Goal: Information Seeking & Learning: Learn about a topic

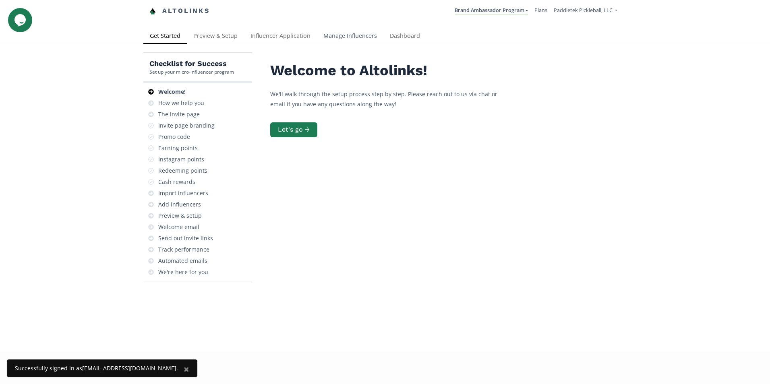
click at [348, 36] on link "Manage Influencers" at bounding box center [350, 37] width 66 height 16
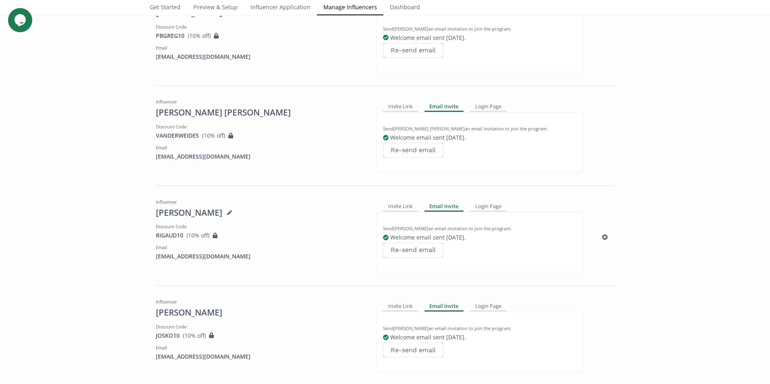
scroll to position [524, 0]
drag, startPoint x: 181, startPoint y: 233, endPoint x: 153, endPoint y: 237, distance: 28.5
click at [156, 237] on div "RIGAUD10 View in Shopify Admin ( 10 % off) Created outside of Altolinks: If you…" at bounding box center [260, 235] width 208 height 8
copy span "RIGAUD10"
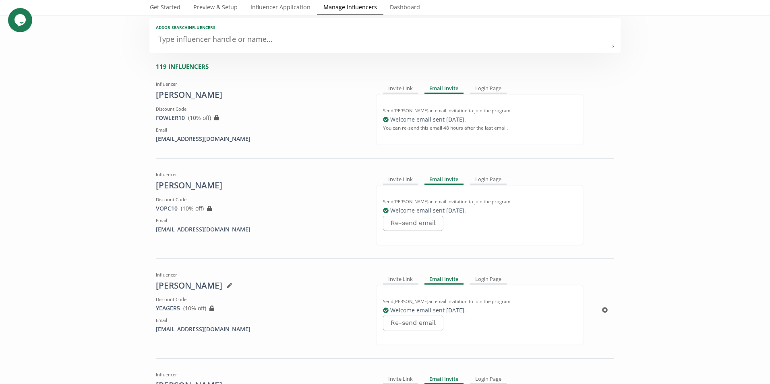
scroll to position [0, 0]
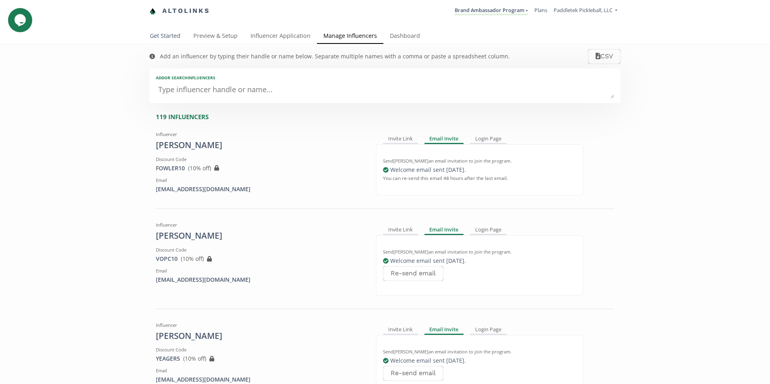
click at [166, 33] on link "Get Started" at bounding box center [165, 37] width 44 height 16
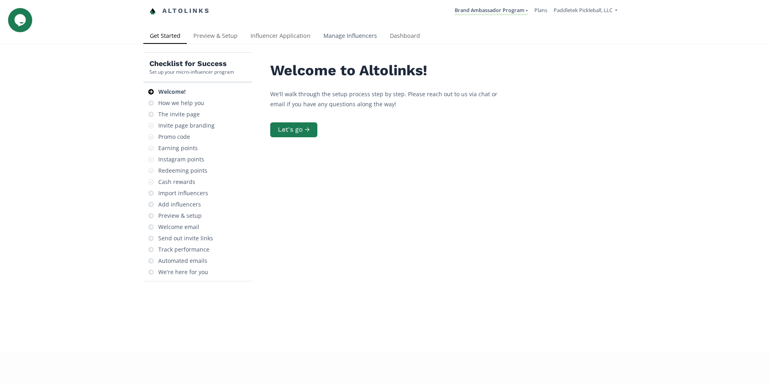
click at [355, 32] on link "Manage Influencers" at bounding box center [350, 37] width 66 height 16
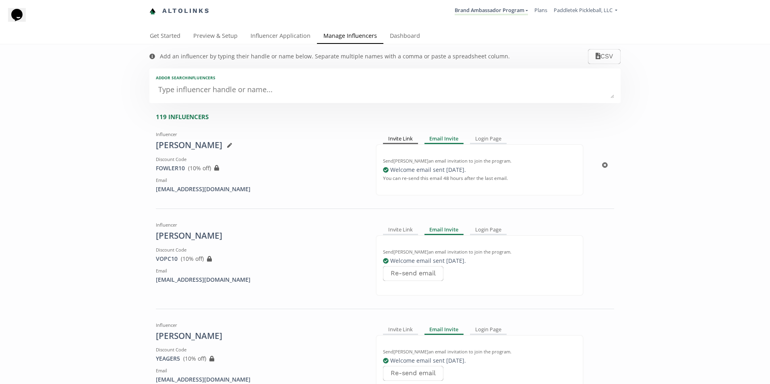
click at [392, 138] on div "Invite Link" at bounding box center [400, 140] width 35 height 10
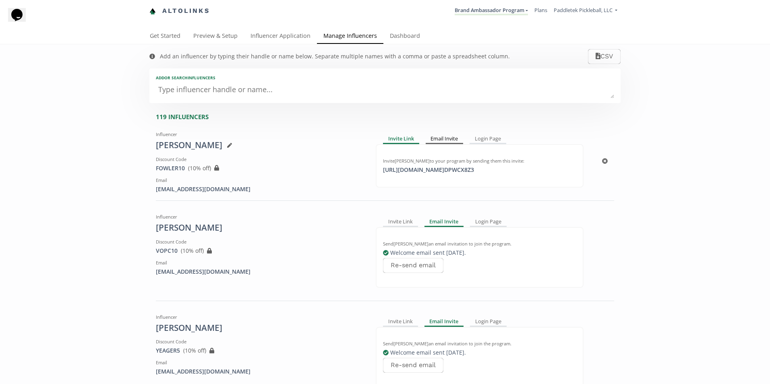
click at [450, 143] on div "Email Invite" at bounding box center [445, 140] width 38 height 10
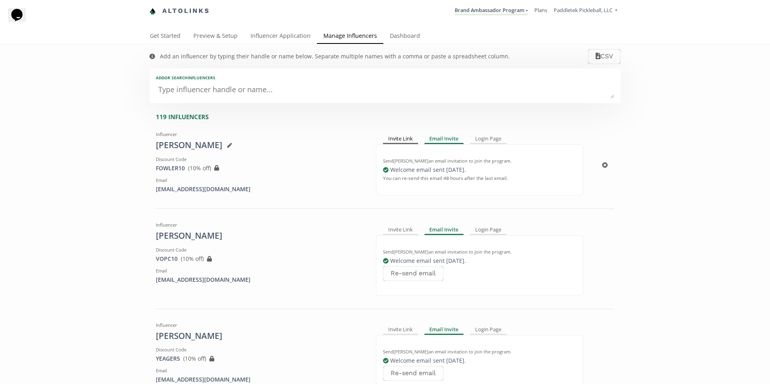
click at [400, 138] on div "Invite Link" at bounding box center [400, 140] width 35 height 10
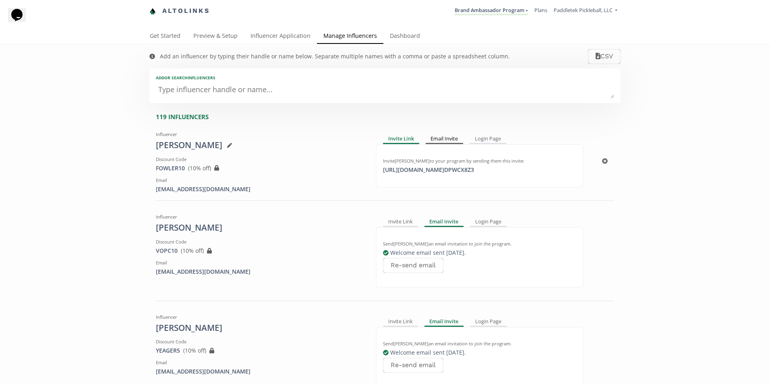
click at [439, 138] on div "Email Invite" at bounding box center [445, 140] width 38 height 10
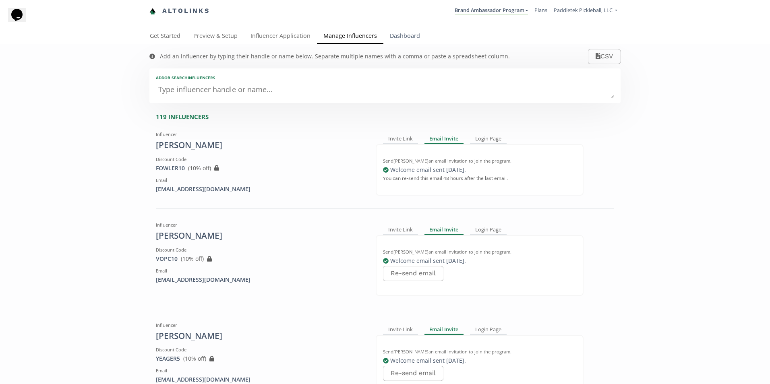
click at [403, 35] on link "Dashboard" at bounding box center [405, 37] width 43 height 16
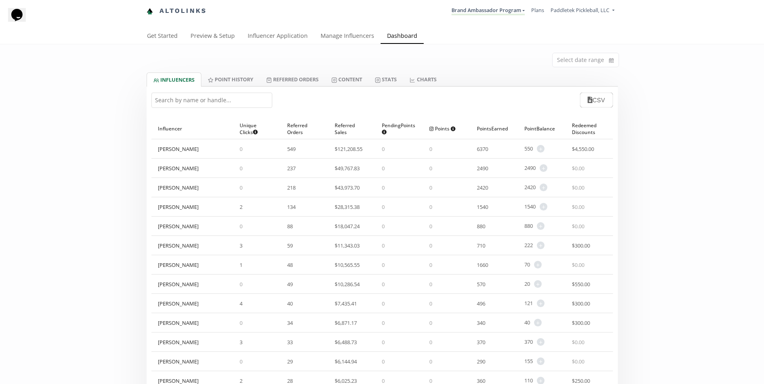
click at [351, 36] on link "Manage Influencers" at bounding box center [347, 37] width 66 height 16
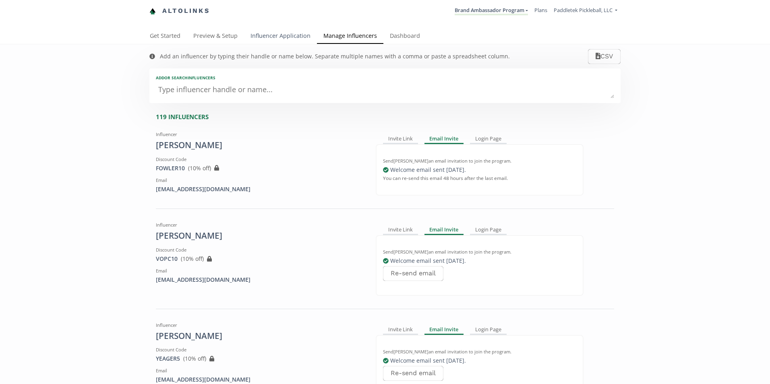
click at [289, 36] on link "Influencer Application" at bounding box center [280, 37] width 73 height 16
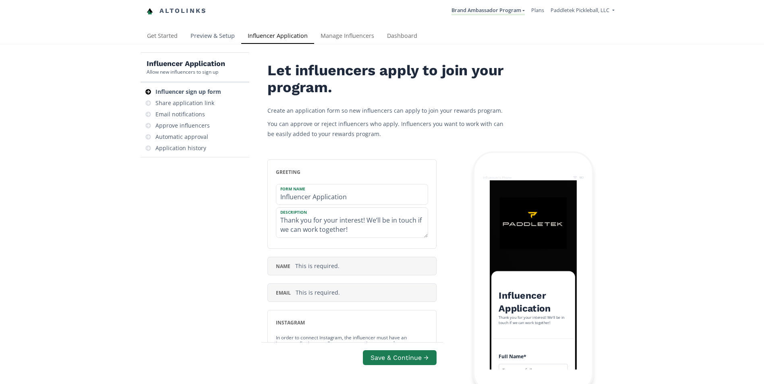
click at [217, 37] on link "Preview & Setup" at bounding box center [212, 37] width 57 height 16
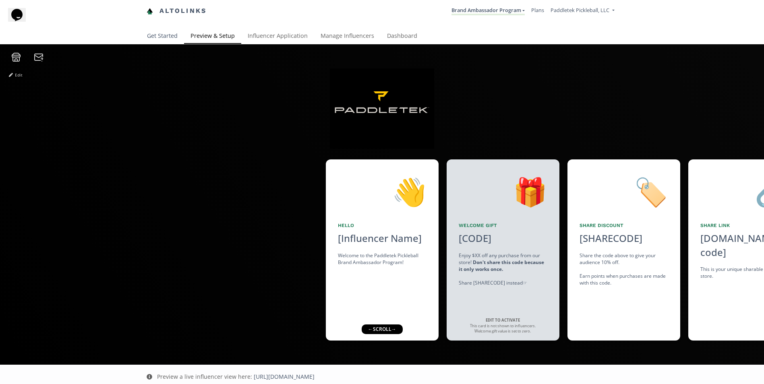
click at [154, 36] on link "Get Started" at bounding box center [163, 37] width 44 height 16
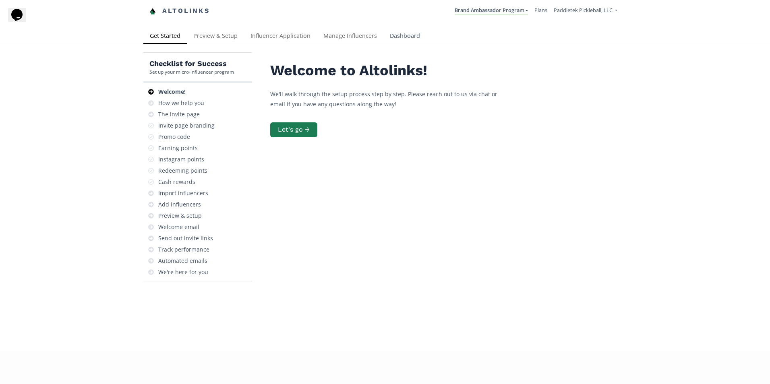
click at [400, 36] on link "Dashboard" at bounding box center [405, 37] width 43 height 16
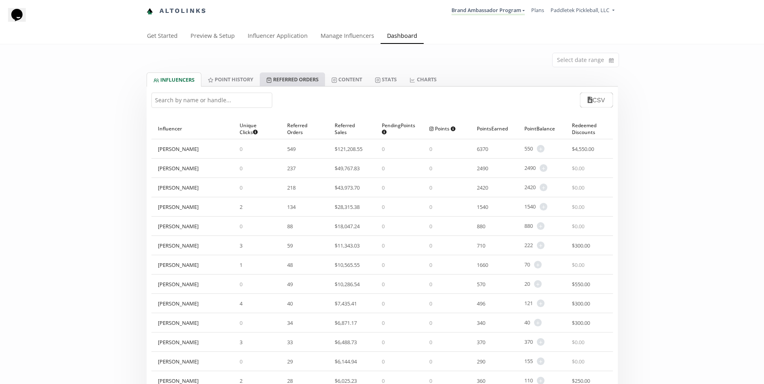
click at [305, 80] on link "Referred Orders" at bounding box center [292, 80] width 65 height 14
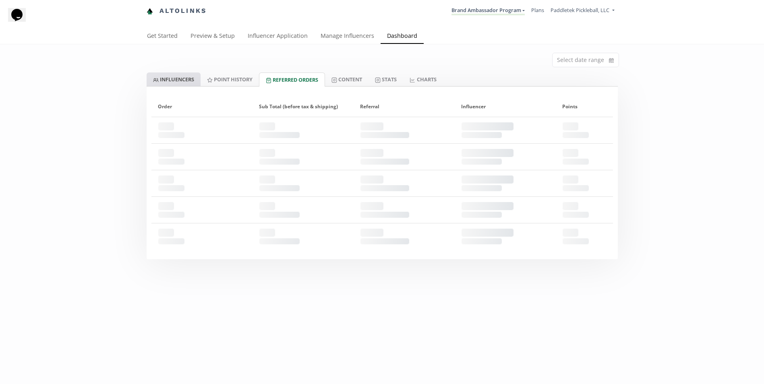
click at [184, 81] on link "INFLUENCERS" at bounding box center [174, 80] width 54 height 14
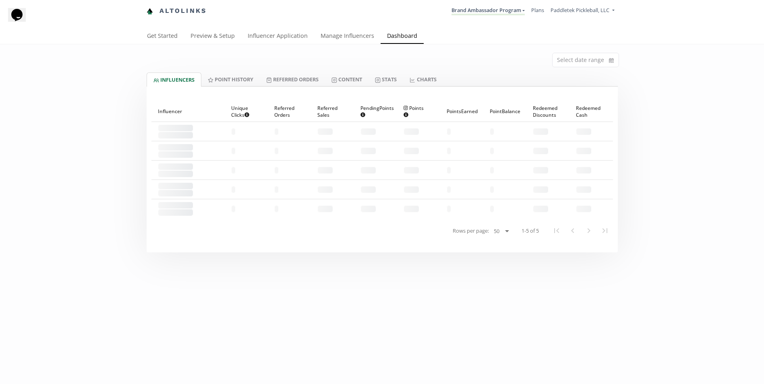
click at [184, 81] on link "INFLUENCERS" at bounding box center [174, 80] width 55 height 14
click at [185, 79] on link "INFLUENCERS" at bounding box center [174, 80] width 55 height 14
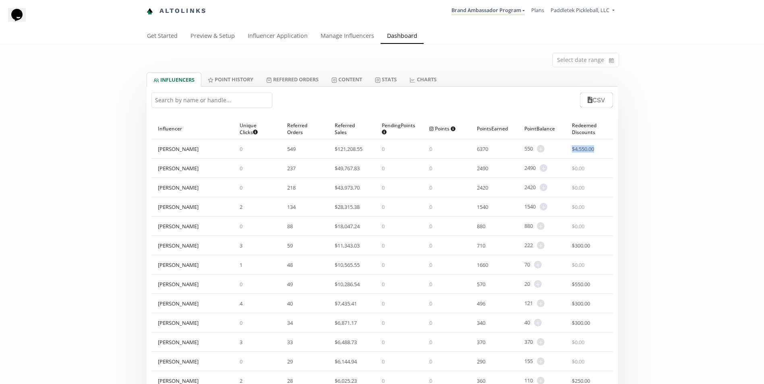
drag, startPoint x: 571, startPoint y: 148, endPoint x: 598, endPoint y: 148, distance: 27.0
click at [598, 148] on div "$ 4,550.00" at bounding box center [590, 148] width 48 height 19
click at [224, 81] on link "Point HISTORY" at bounding box center [230, 80] width 58 height 14
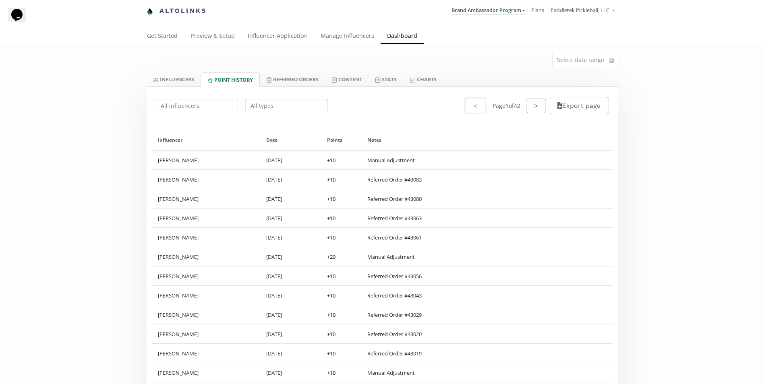
click at [210, 109] on input "text" at bounding box center [197, 106] width 85 height 16
click at [199, 117] on div "Tama Fukuyama" at bounding box center [197, 121] width 82 height 15
type input "Tama Fukuyama"
click at [334, 141] on div "Points" at bounding box center [340, 140] width 27 height 21
click at [277, 108] on input "text" at bounding box center [286, 106] width 85 height 16
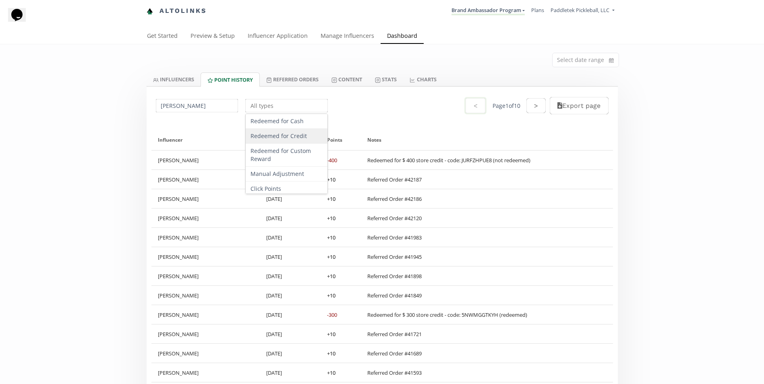
click at [285, 135] on div "Redeemed for Credit" at bounding box center [287, 136] width 82 height 15
type input "Redeemed for Credit"
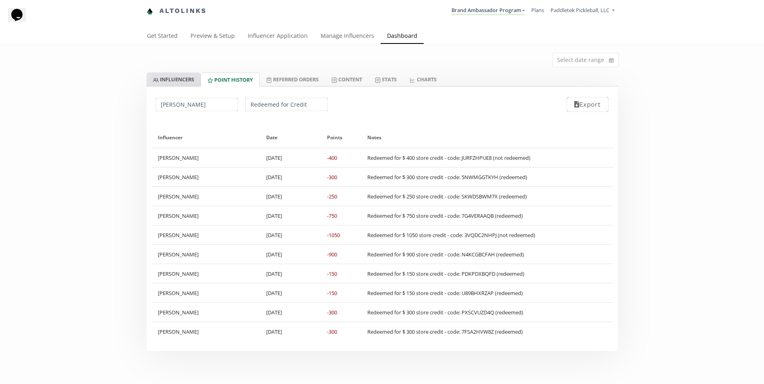
click at [170, 79] on link "INFLUENCERS" at bounding box center [174, 80] width 54 height 14
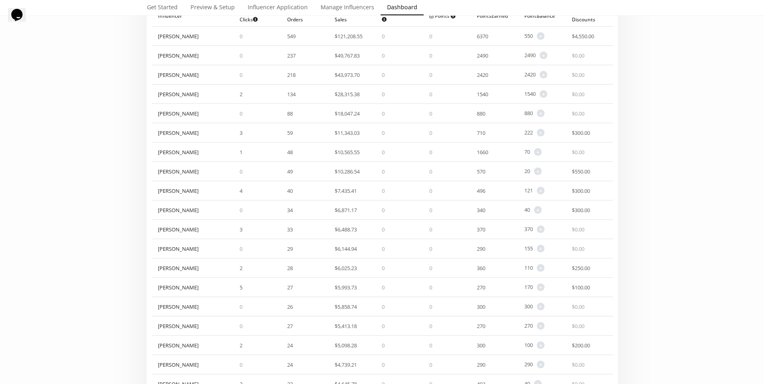
scroll to position [40, 0]
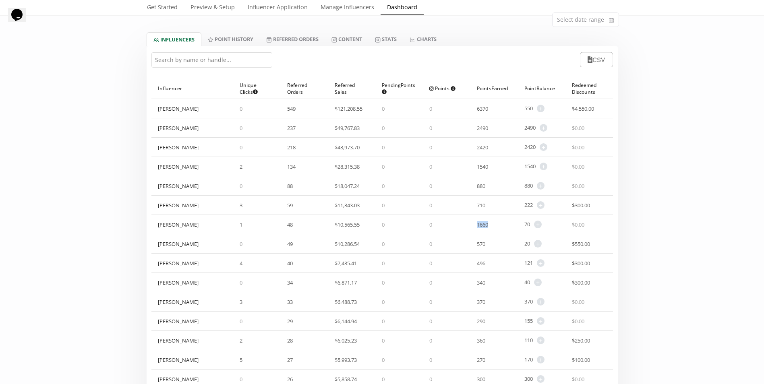
drag, startPoint x: 492, startPoint y: 226, endPoint x: 478, endPoint y: 226, distance: 13.7
click at [478, 226] on div "1660" at bounding box center [487, 224] width 20 height 7
click at [594, 225] on div "$ 0.00" at bounding box center [590, 224] width 48 height 19
drag, startPoint x: 587, startPoint y: 225, endPoint x: 560, endPoint y: 221, distance: 27.2
click at [560, 221] on div "Abby Delott 1 48 $ 10,565.55 0 0 1660 70 + Adjust point balance $ 0.00" at bounding box center [382, 224] width 462 height 19
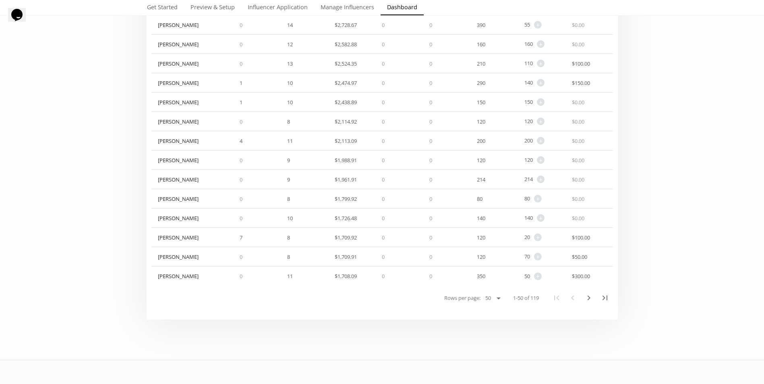
scroll to position [907, 0]
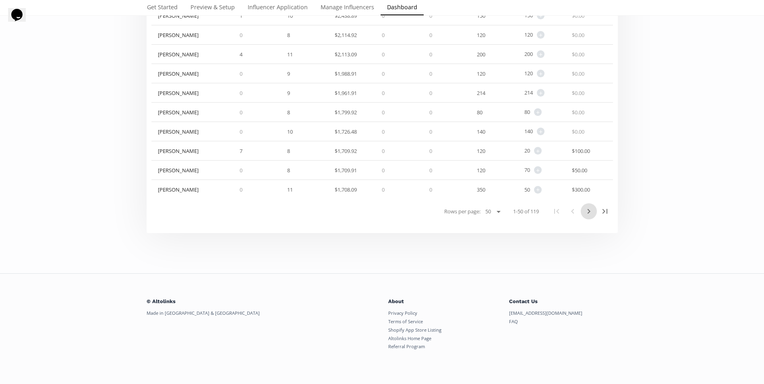
click at [587, 215] on icon "Next Page" at bounding box center [589, 212] width 10 height 10
click at [587, 216] on icon "Next Page" at bounding box center [589, 212] width 10 height 10
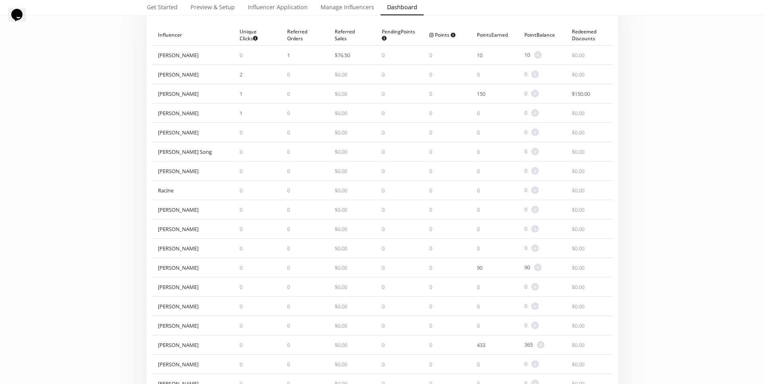
scroll to position [201, 0]
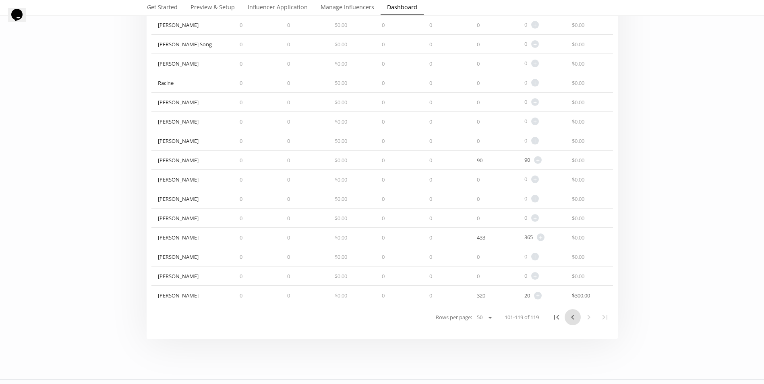
click at [572, 316] on icon "Previous Page" at bounding box center [573, 318] width 10 height 10
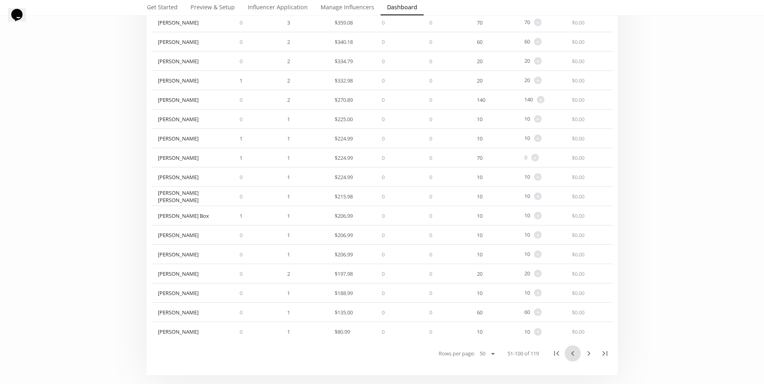
scroll to position [766, 0]
click at [570, 356] on icon "Previous Page" at bounding box center [573, 353] width 10 height 10
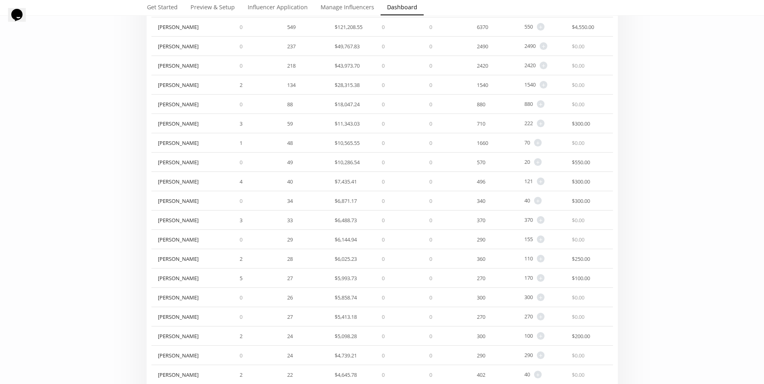
scroll to position [0, 0]
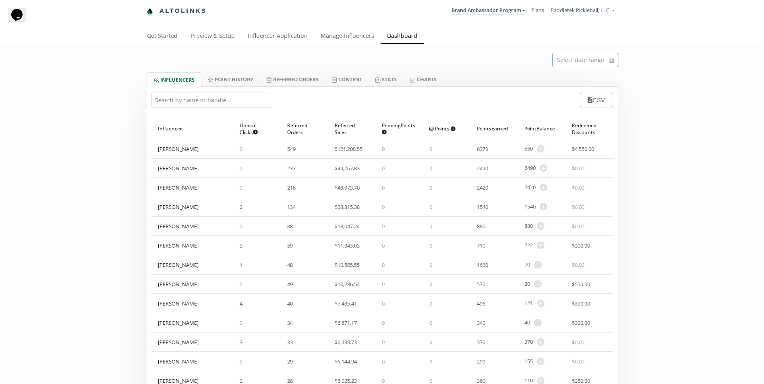
click at [614, 60] on icon "calendar" at bounding box center [611, 60] width 5 height 8
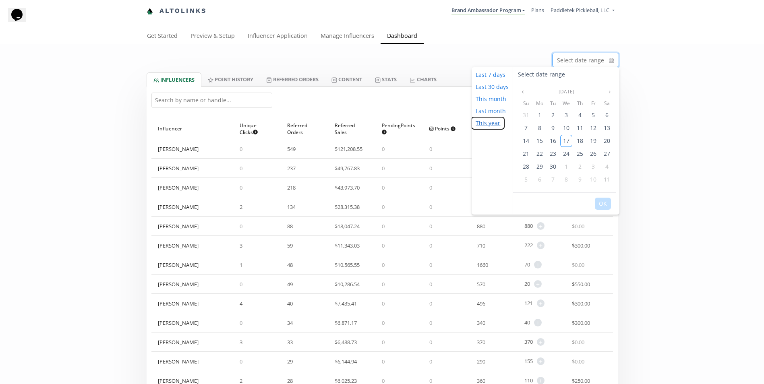
click at [497, 123] on button "This year" at bounding box center [488, 123] width 33 height 12
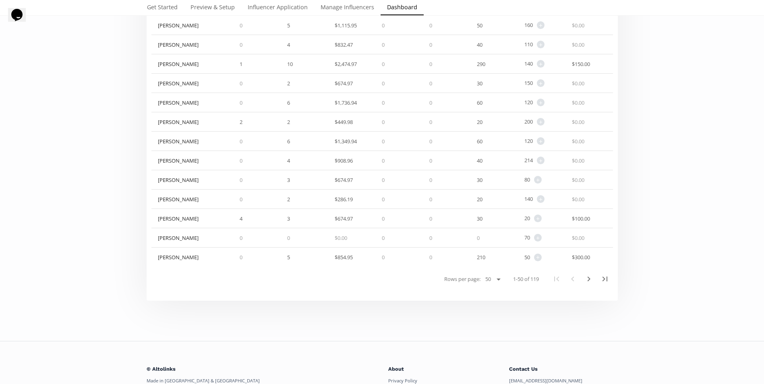
scroll to position [907, 0]
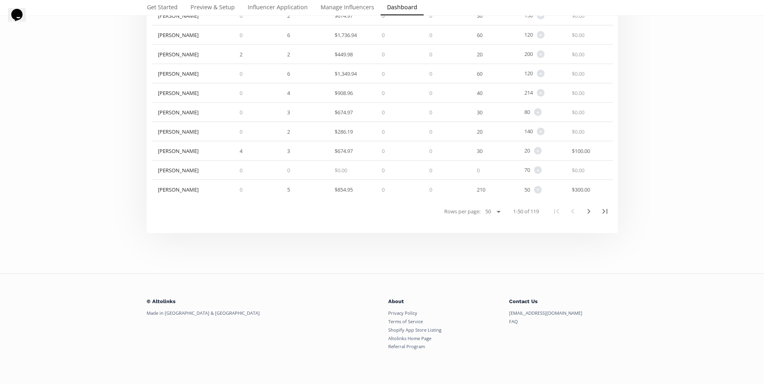
click at [496, 214] on select "25 50 100 All" at bounding box center [492, 212] width 21 height 10
click at [482, 217] on select "25 50 100 All" at bounding box center [492, 212] width 21 height 10
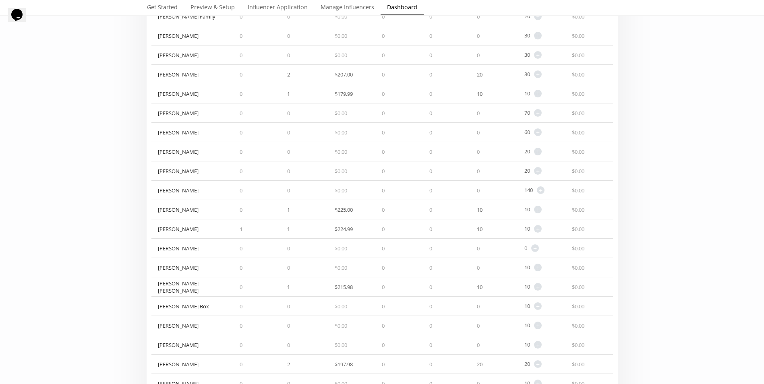
scroll to position [1753, 0]
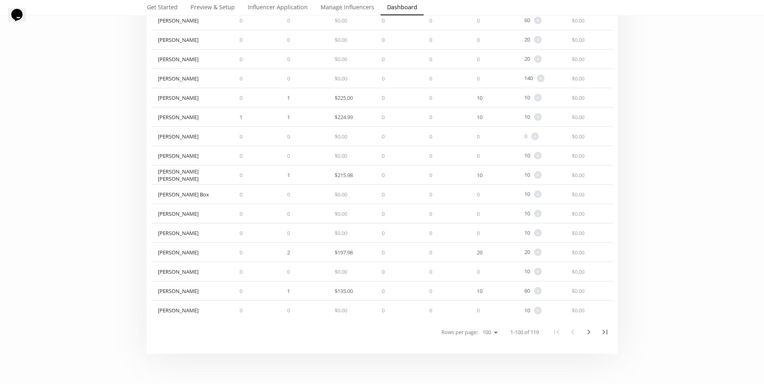
click at [493, 332] on select "25 50 100 All" at bounding box center [489, 333] width 21 height 10
select select "119"
click at [479, 338] on select "25 50 100 All" at bounding box center [489, 333] width 21 height 10
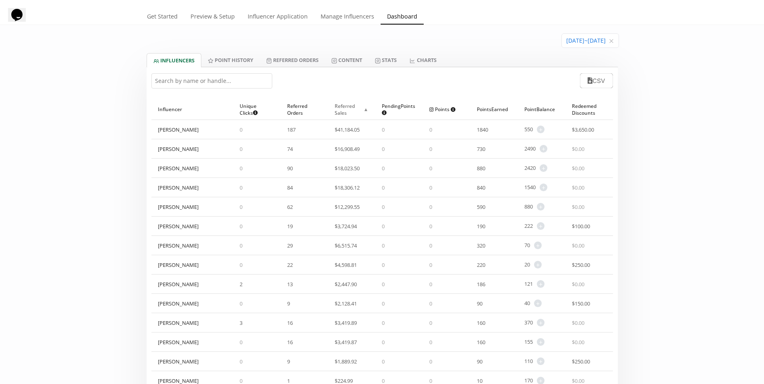
scroll to position [0, 0]
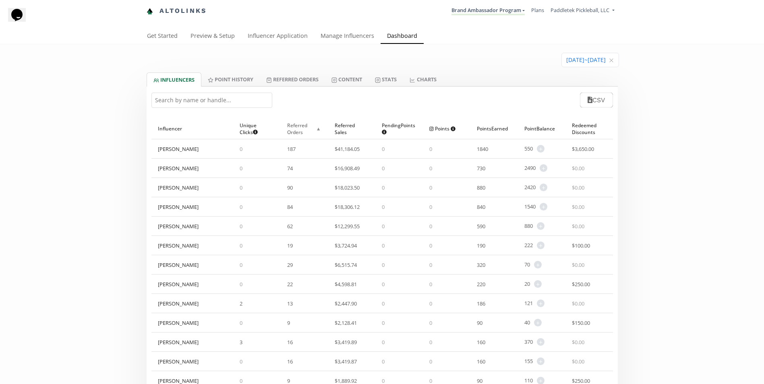
click at [303, 129] on div "Referred Orders ▲" at bounding box center [304, 128] width 35 height 21
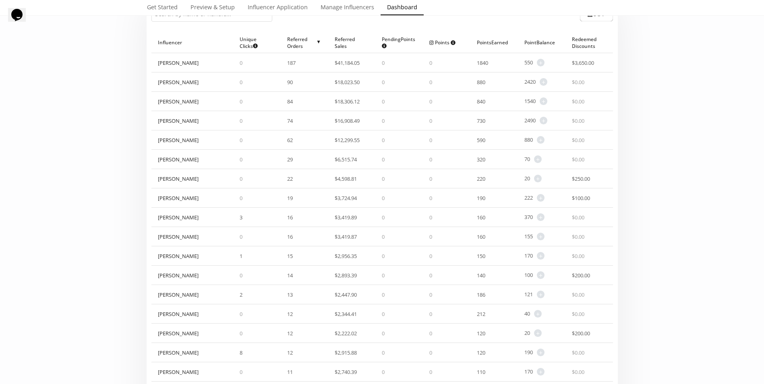
scroll to position [81, 0]
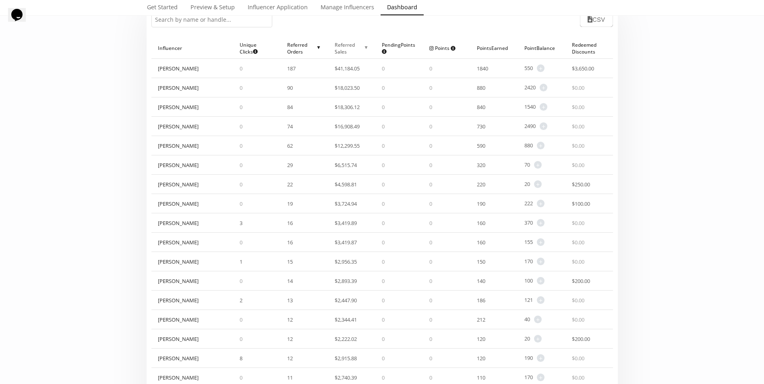
click at [349, 49] on div "Referred Sales ▲" at bounding box center [352, 48] width 35 height 21
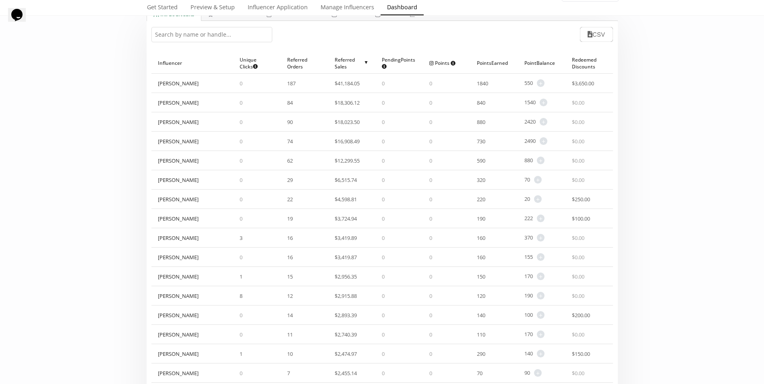
scroll to position [0, 0]
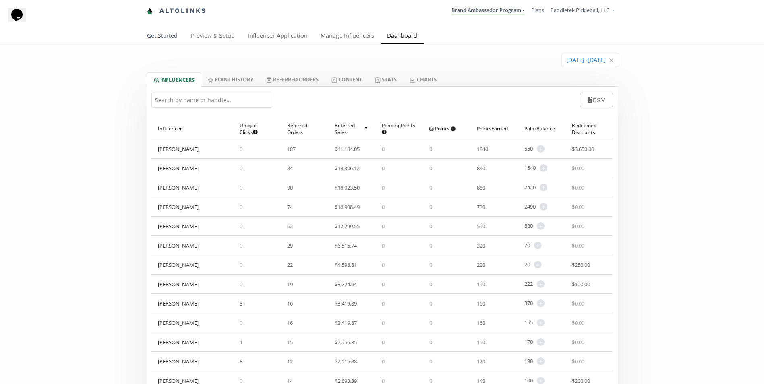
click at [167, 39] on link "Get Started" at bounding box center [163, 37] width 44 height 16
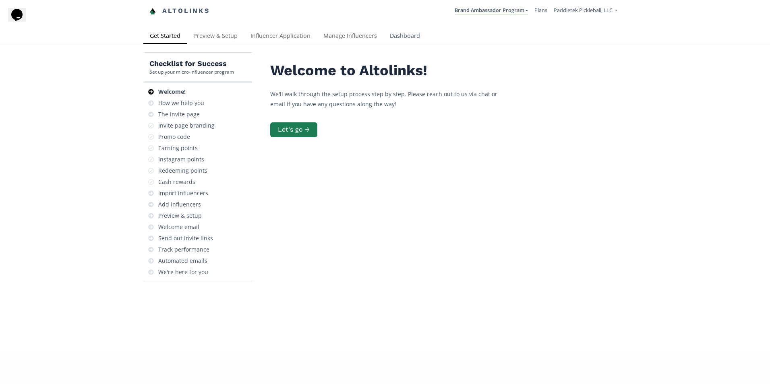
click at [402, 35] on link "Dashboard" at bounding box center [405, 37] width 43 height 16
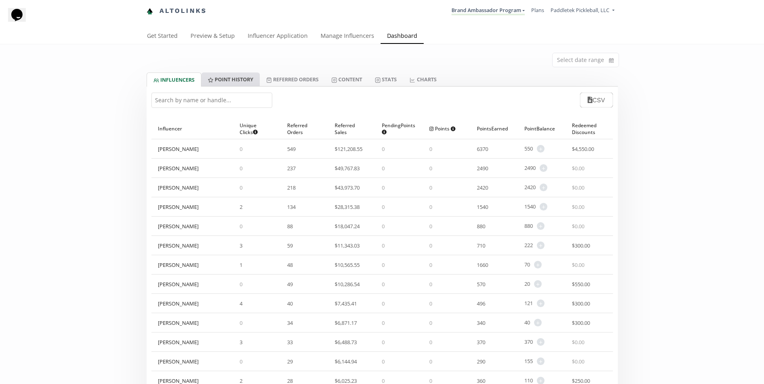
click at [222, 77] on link "Point HISTORY" at bounding box center [230, 80] width 58 height 14
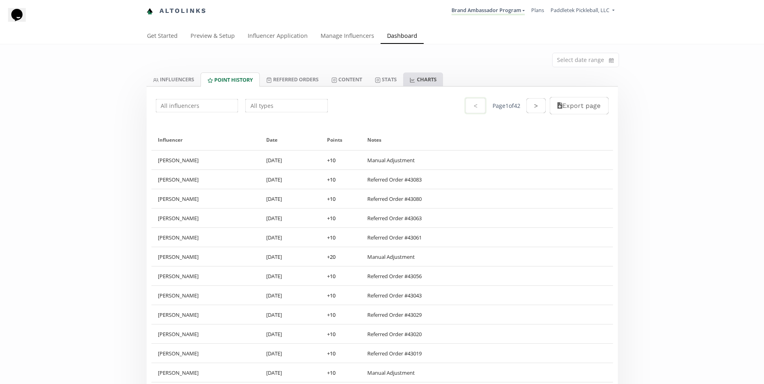
click at [429, 79] on link "CHARTS" at bounding box center [422, 80] width 39 height 14
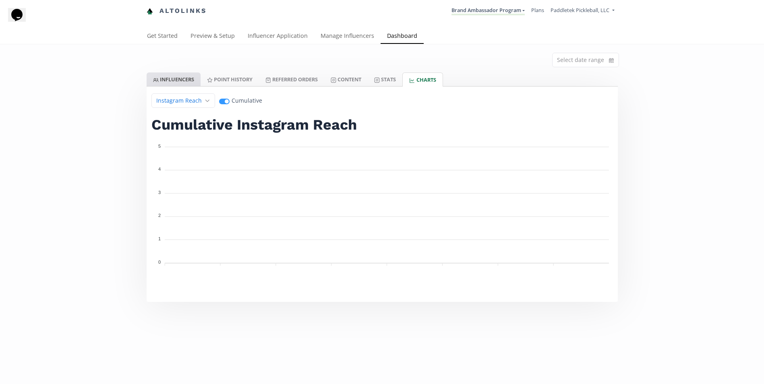
click at [176, 79] on link "INFLUENCERS" at bounding box center [174, 80] width 54 height 14
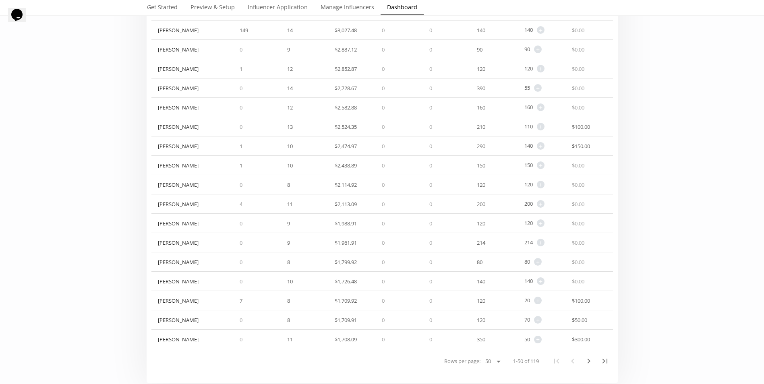
scroll to position [806, 0]
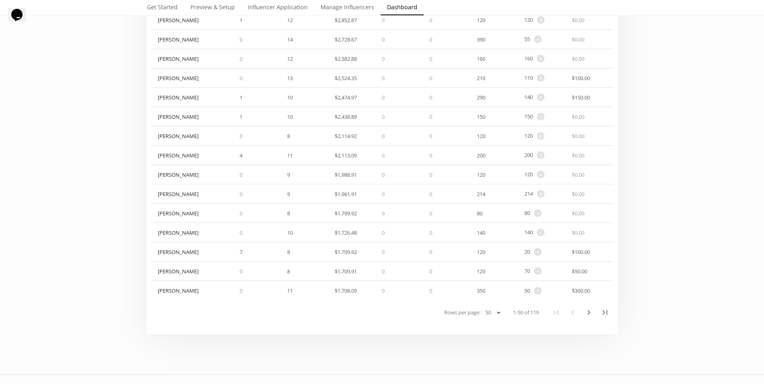
click at [492, 311] on select "25 50 100 All" at bounding box center [492, 313] width 21 height 10
select select "119"
click at [482, 318] on select "25 50 100 All" at bounding box center [492, 313] width 21 height 10
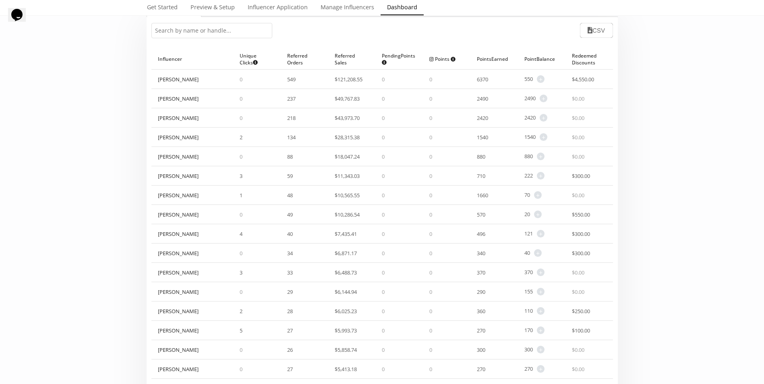
scroll to position [0, 0]
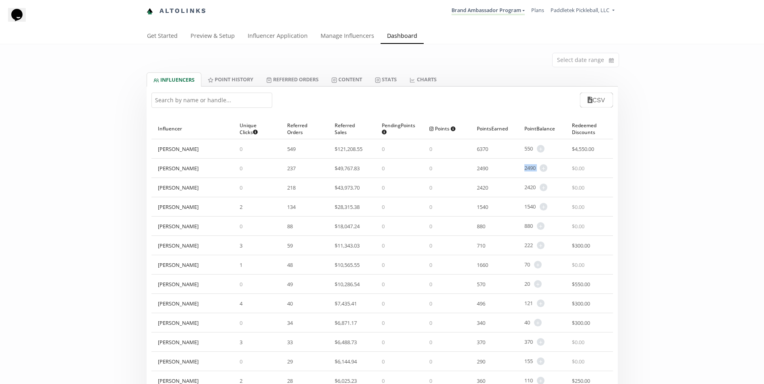
drag, startPoint x: 536, startPoint y: 168, endPoint x: 523, endPoint y: 168, distance: 12.9
click at [523, 168] on div "2490 + Adjust point balance" at bounding box center [542, 168] width 48 height 19
drag, startPoint x: 523, startPoint y: 168, endPoint x: 525, endPoint y: 193, distance: 25.4
click at [525, 193] on div "2420 + Adjust point balance" at bounding box center [542, 187] width 48 height 19
drag, startPoint x: 525, startPoint y: 193, endPoint x: 559, endPoint y: 208, distance: 37.2
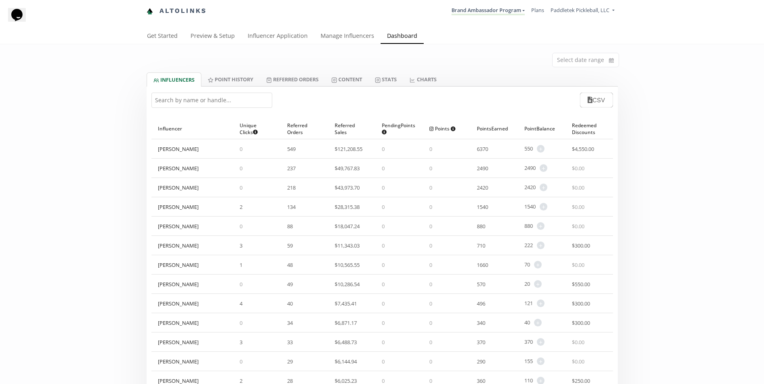
click at [559, 208] on div "1540 + Adjust point balance" at bounding box center [542, 206] width 48 height 19
click at [530, 131] on div "Point Balance ▲" at bounding box center [542, 128] width 35 height 21
drag, startPoint x: 537, startPoint y: 168, endPoint x: 522, endPoint y: 172, distance: 15.1
click at [522, 172] on div "2420 + Adjust point balance" at bounding box center [542, 168] width 48 height 19
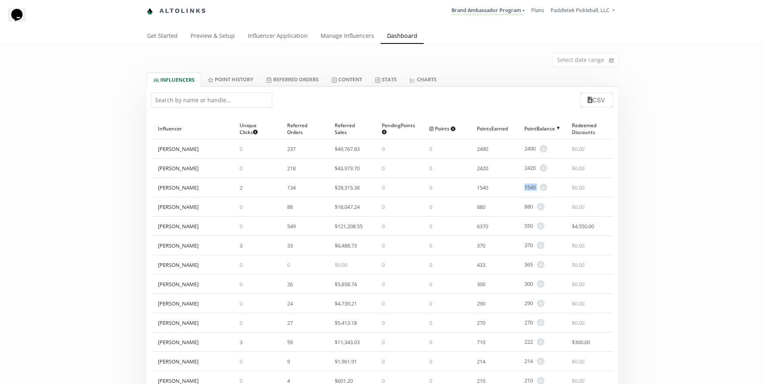
drag, startPoint x: 522, startPoint y: 172, endPoint x: 524, endPoint y: 186, distance: 14.2
click at [525, 186] on div "1540 + Adjust point balance" at bounding box center [536, 188] width 23 height 8
drag, startPoint x: 524, startPoint y: 186, endPoint x: 523, endPoint y: 210, distance: 24.2
click at [523, 210] on div "880 + Adjust point balance" at bounding box center [542, 206] width 48 height 19
drag, startPoint x: 521, startPoint y: 168, endPoint x: 536, endPoint y: 174, distance: 16.5
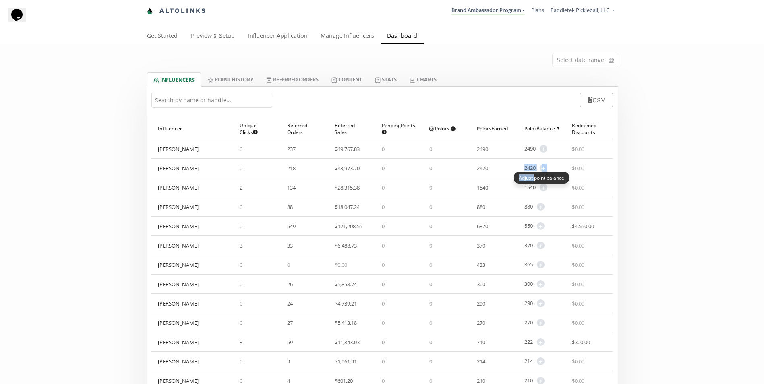
click at [536, 174] on div "2420 + Adjust point balance" at bounding box center [542, 168] width 48 height 19
click at [602, 11] on span "Paddletek Pickleball, LLC" at bounding box center [580, 9] width 59 height 7
